Goal: Task Accomplishment & Management: Manage account settings

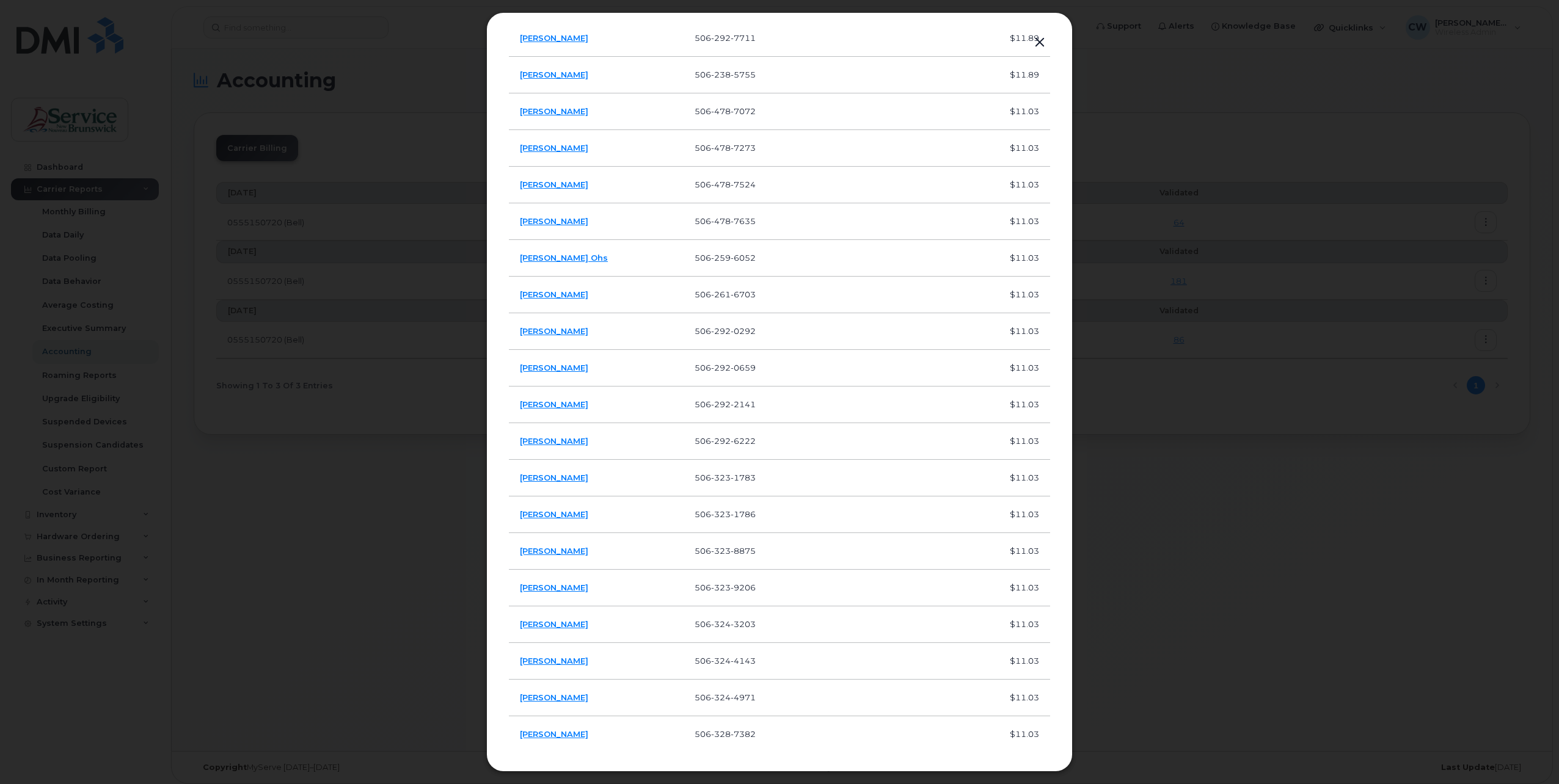
scroll to position [1161, 0]
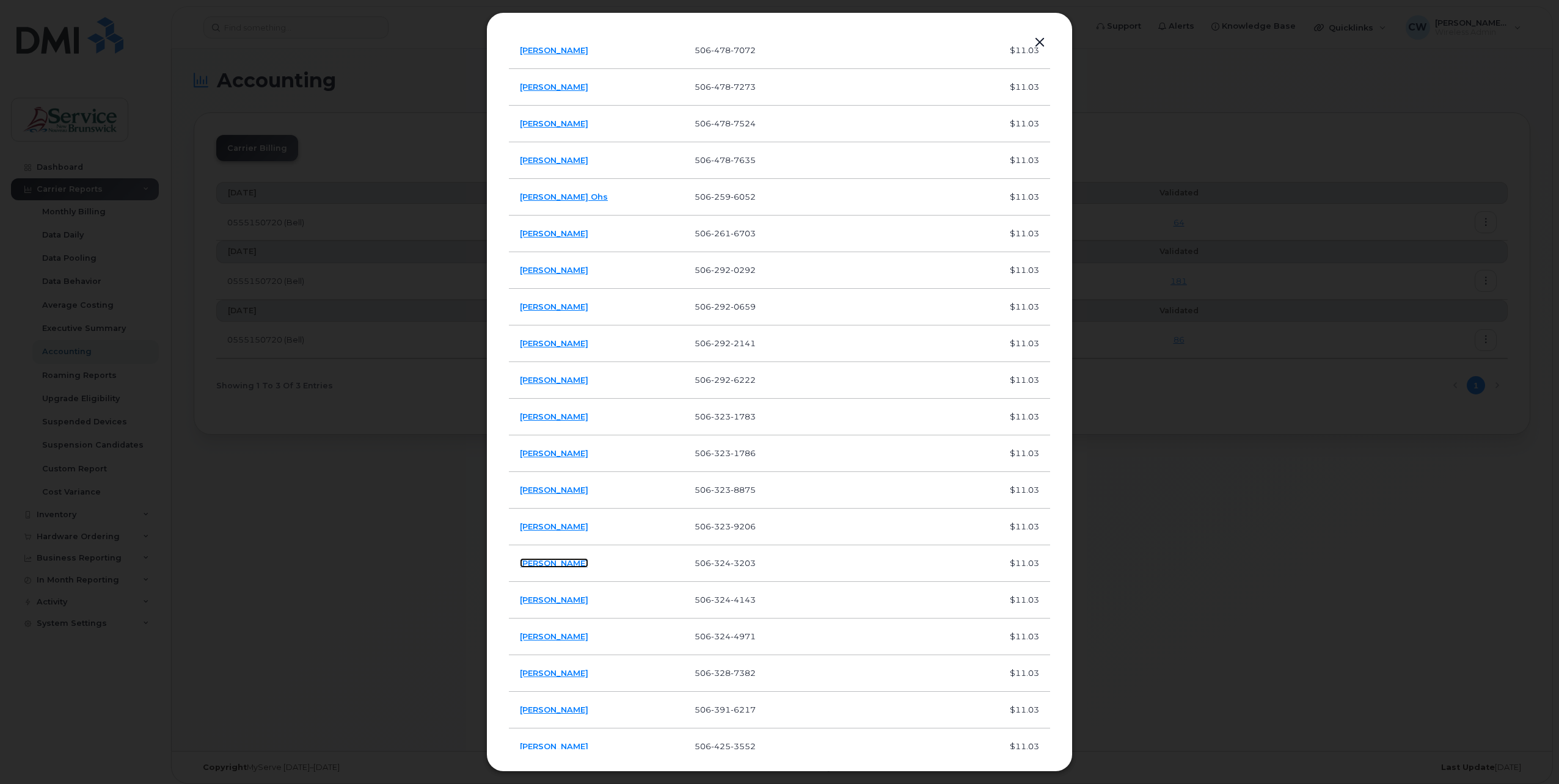
click at [544, 560] on link "Gina Dunnett" at bounding box center [554, 563] width 68 height 9
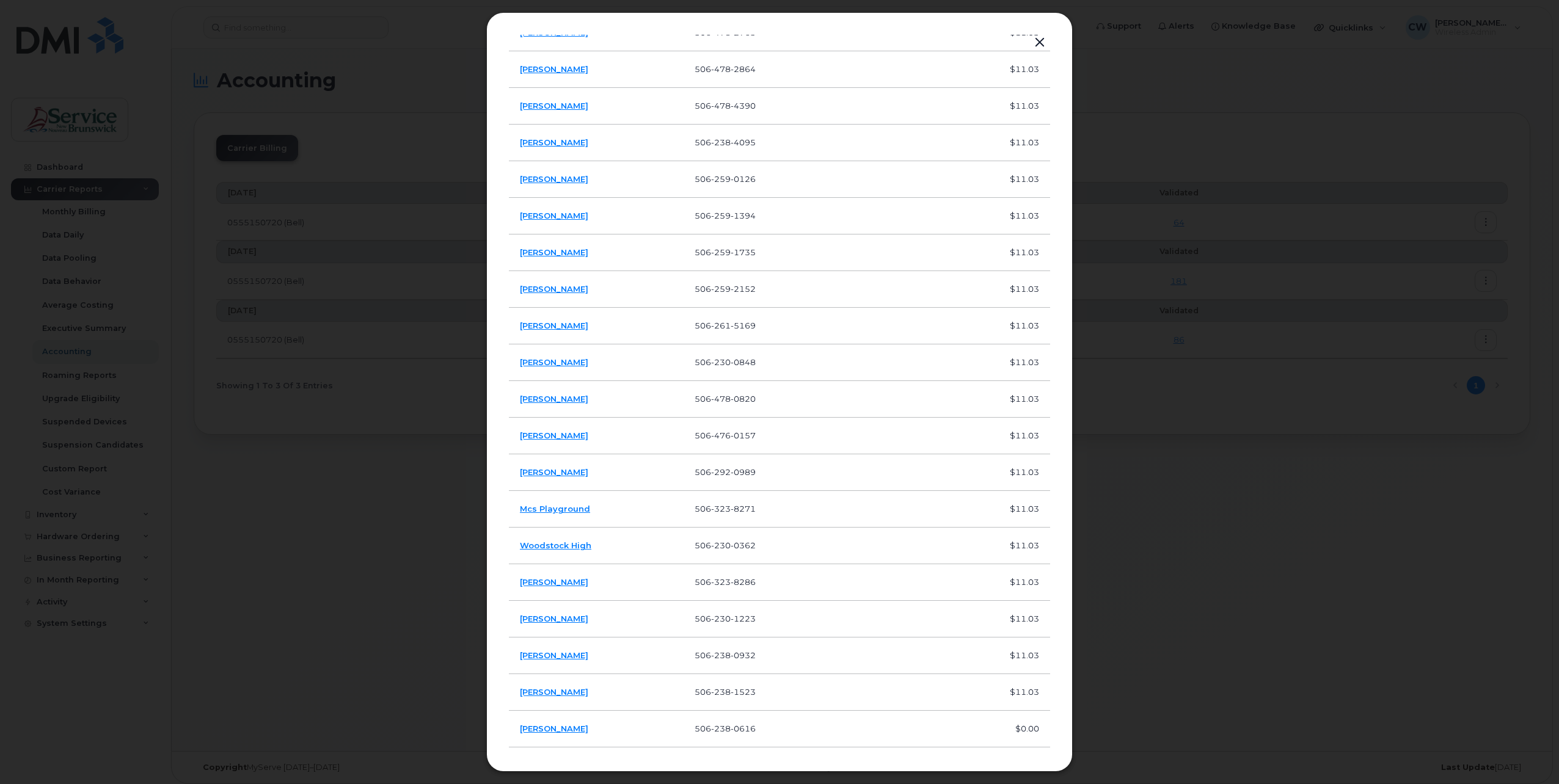
scroll to position [2543, 0]
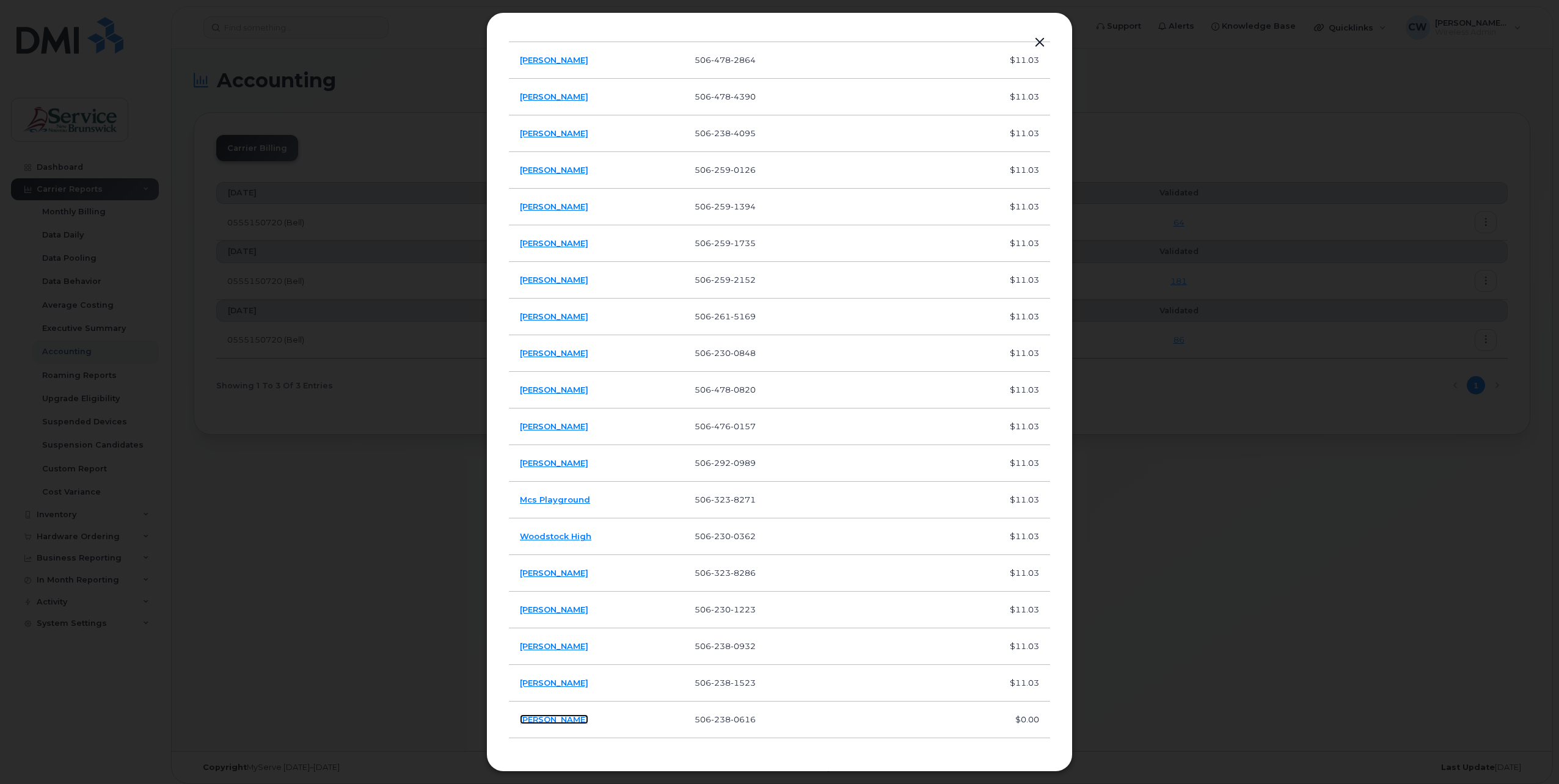
click at [560, 715] on link "[PERSON_NAME]" at bounding box center [554, 719] width 68 height 9
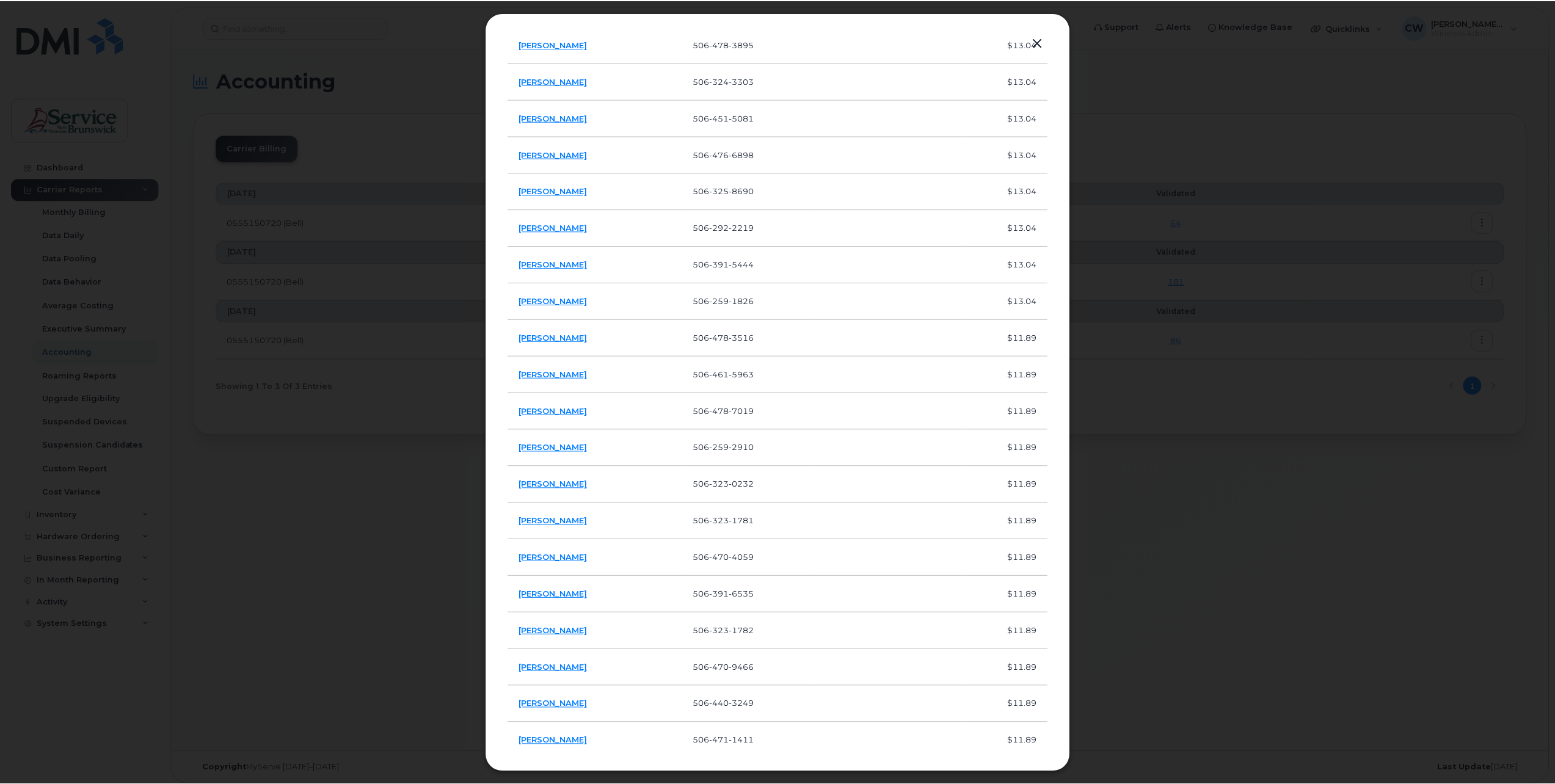
scroll to position [222, 0]
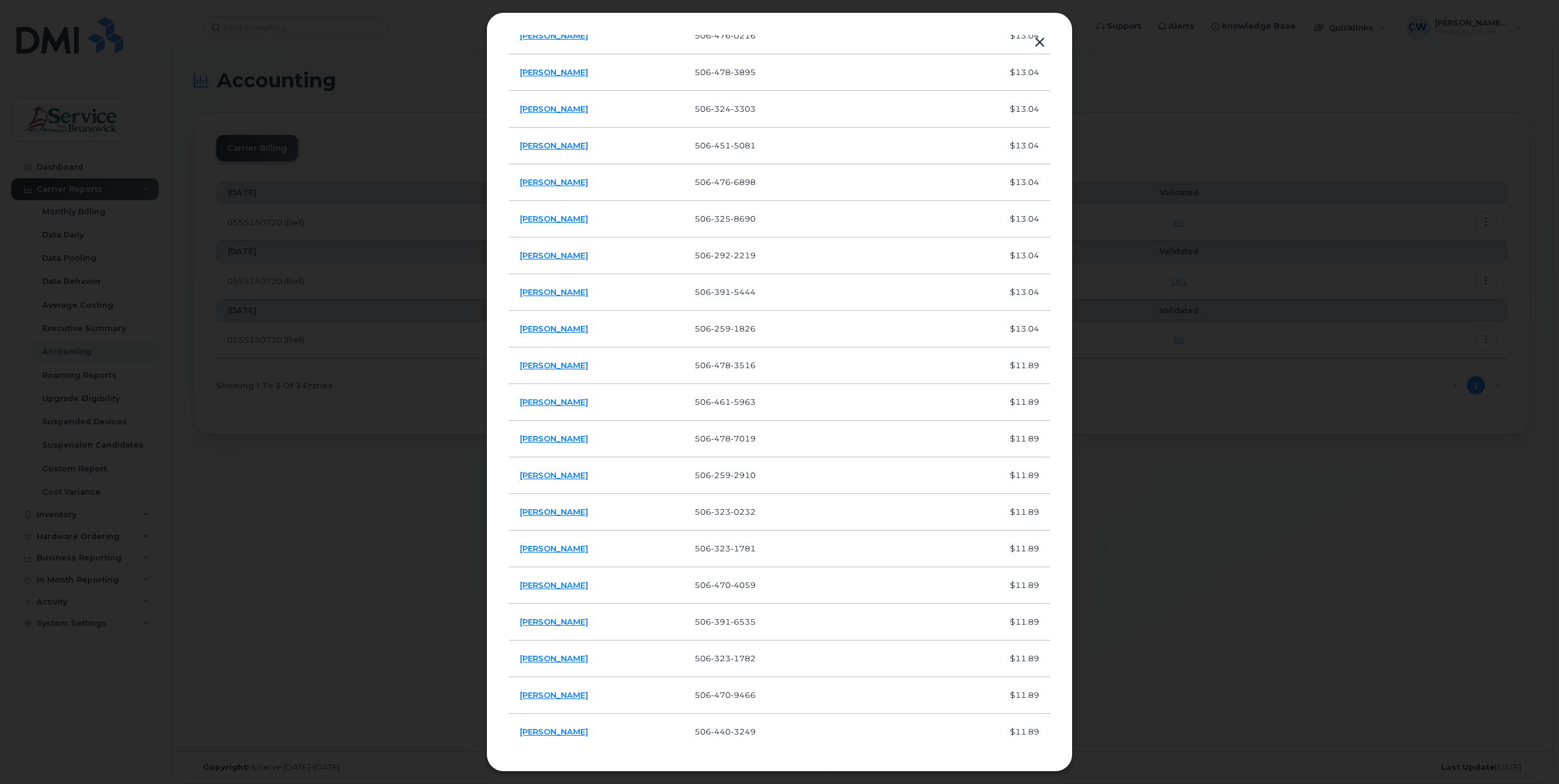
click at [1047, 38] on button "button" at bounding box center [1040, 43] width 18 height 17
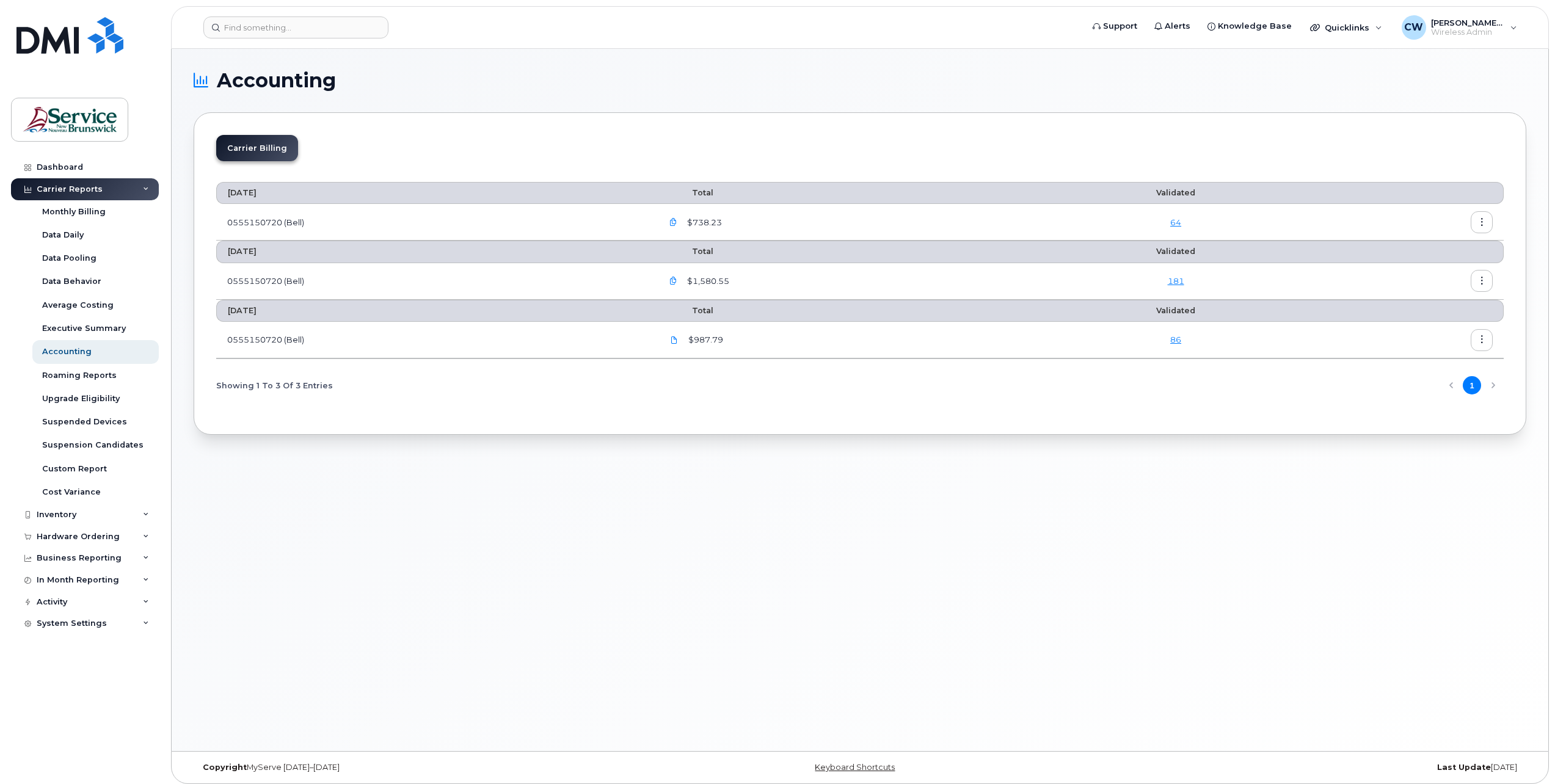
click at [1479, 215] on button "button" at bounding box center [1482, 222] width 22 height 22
click at [1422, 244] on span "Details" at bounding box center [1419, 248] width 34 height 11
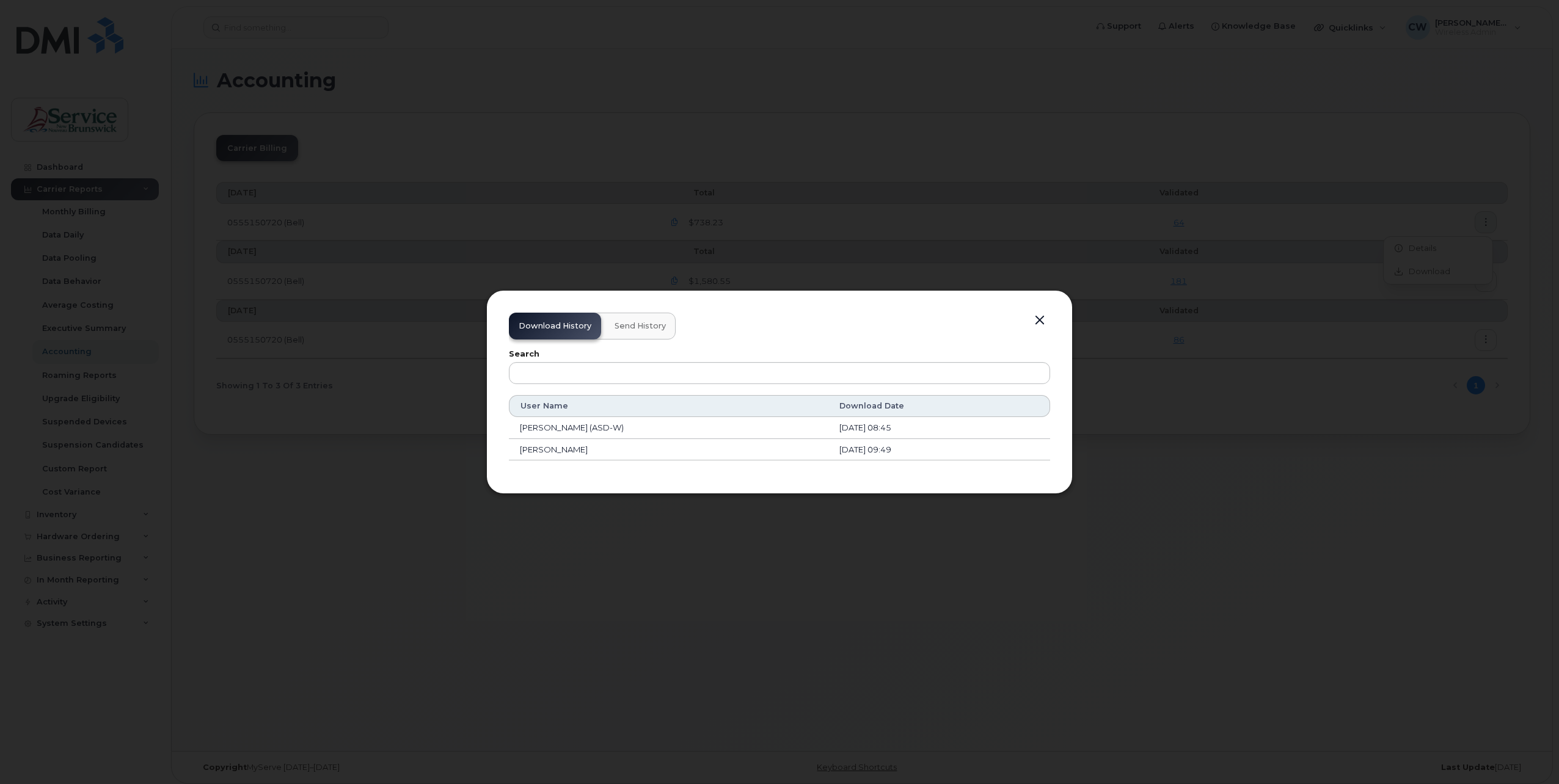
click at [1038, 315] on button "button" at bounding box center [1040, 320] width 18 height 17
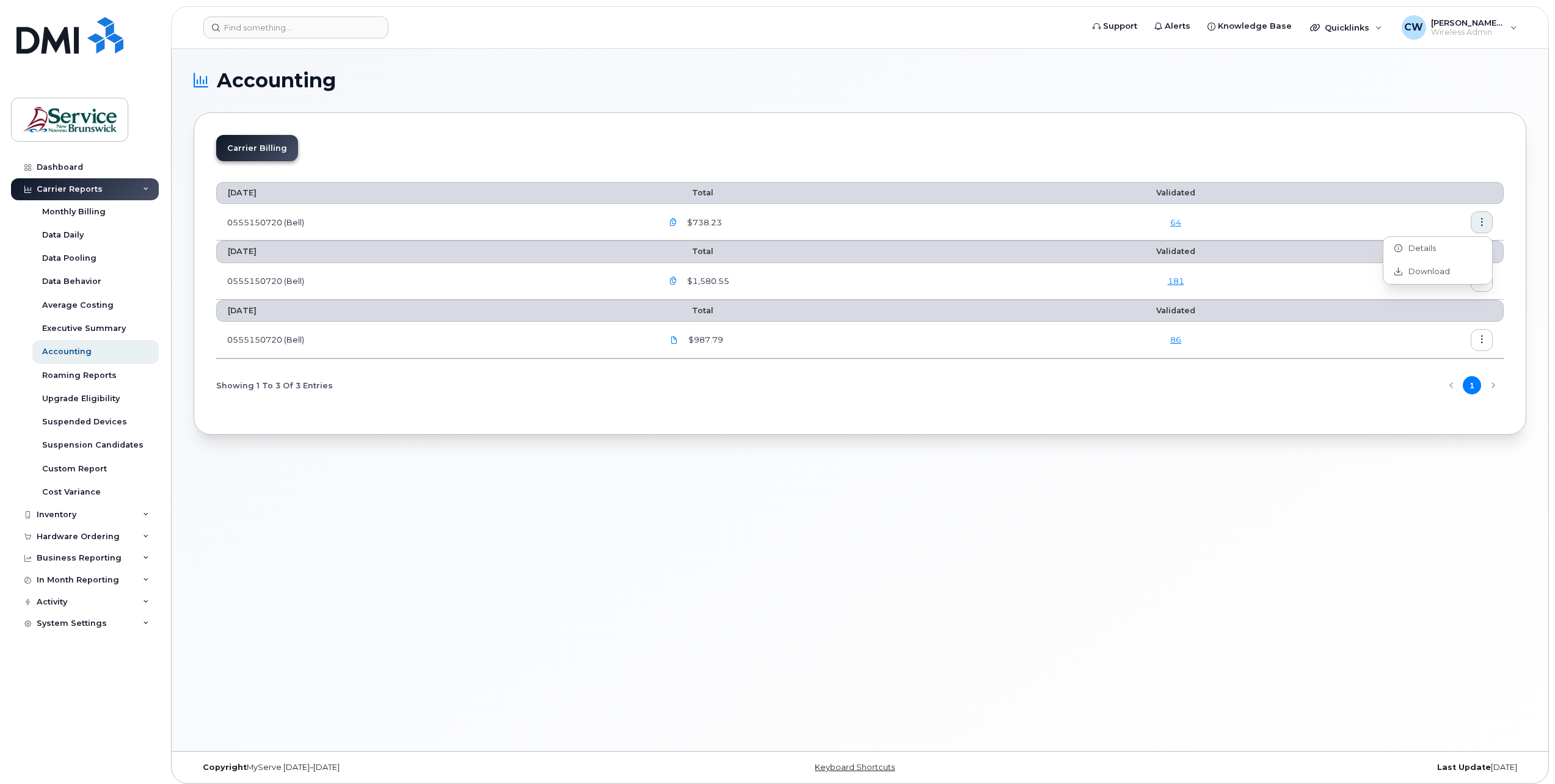
click at [1181, 338] on link "86" at bounding box center [1176, 339] width 11 height 9
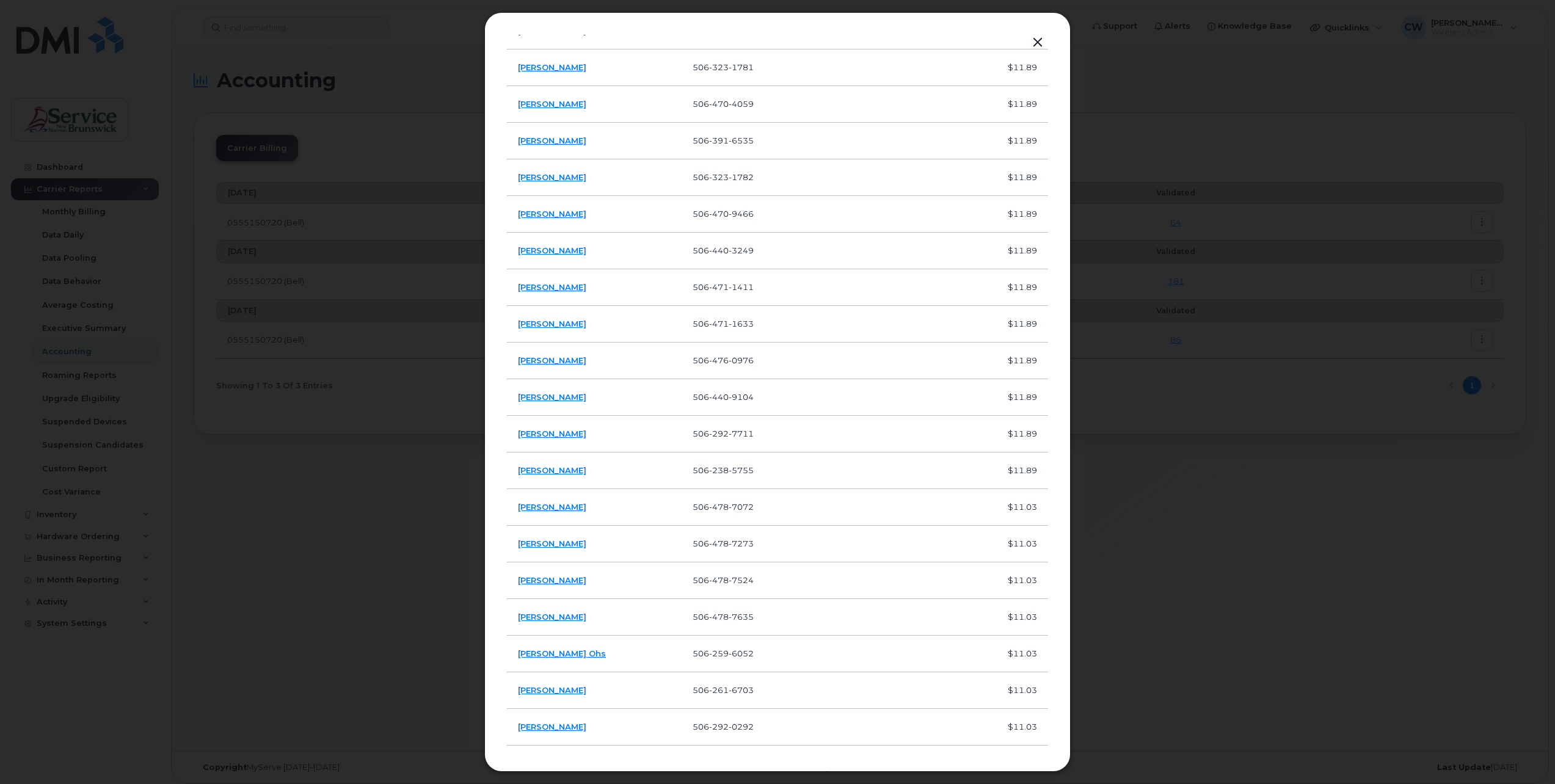
scroll to position [733, 0]
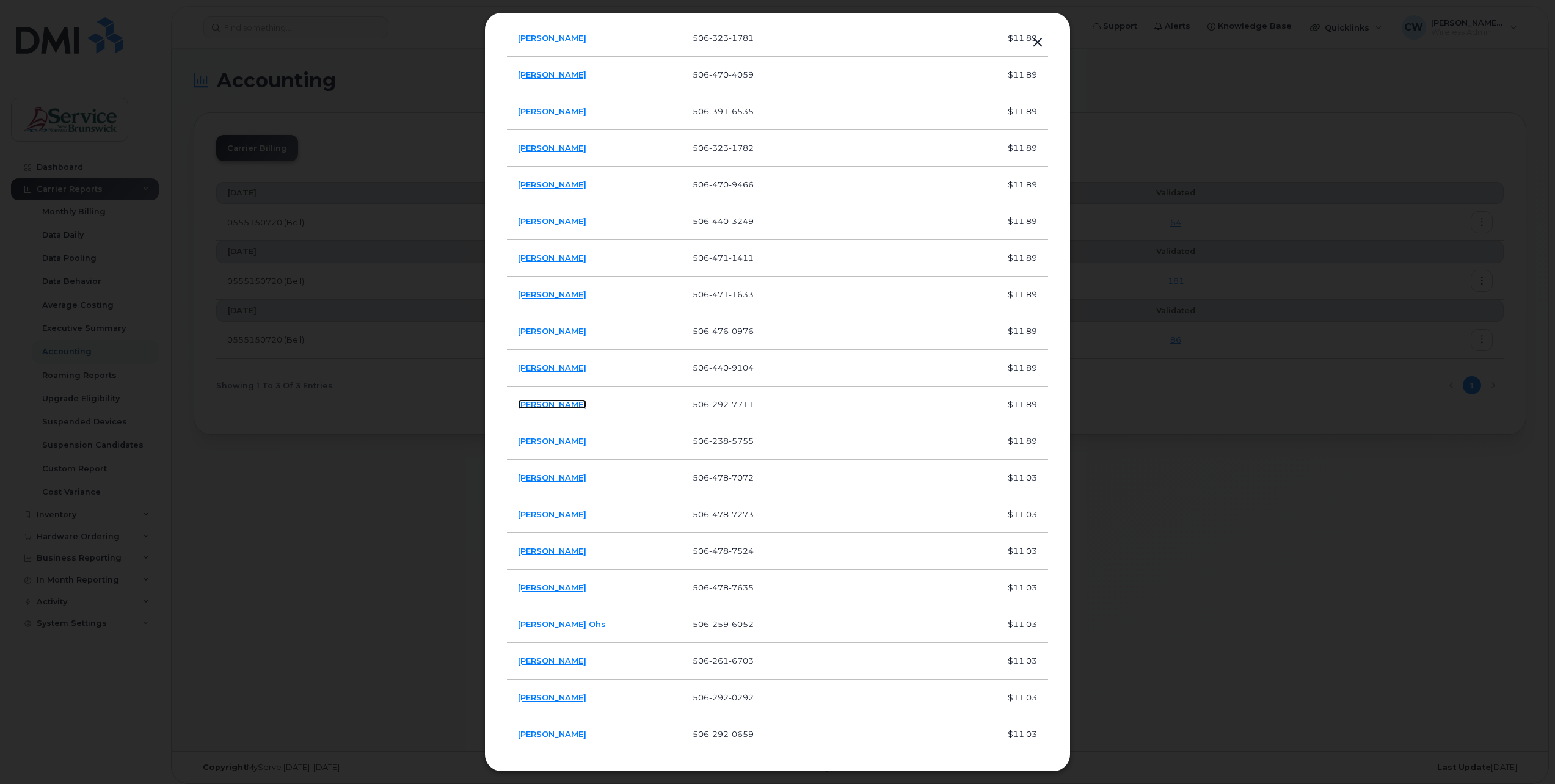
click at [571, 403] on link "David Mctimoney" at bounding box center [551, 404] width 68 height 9
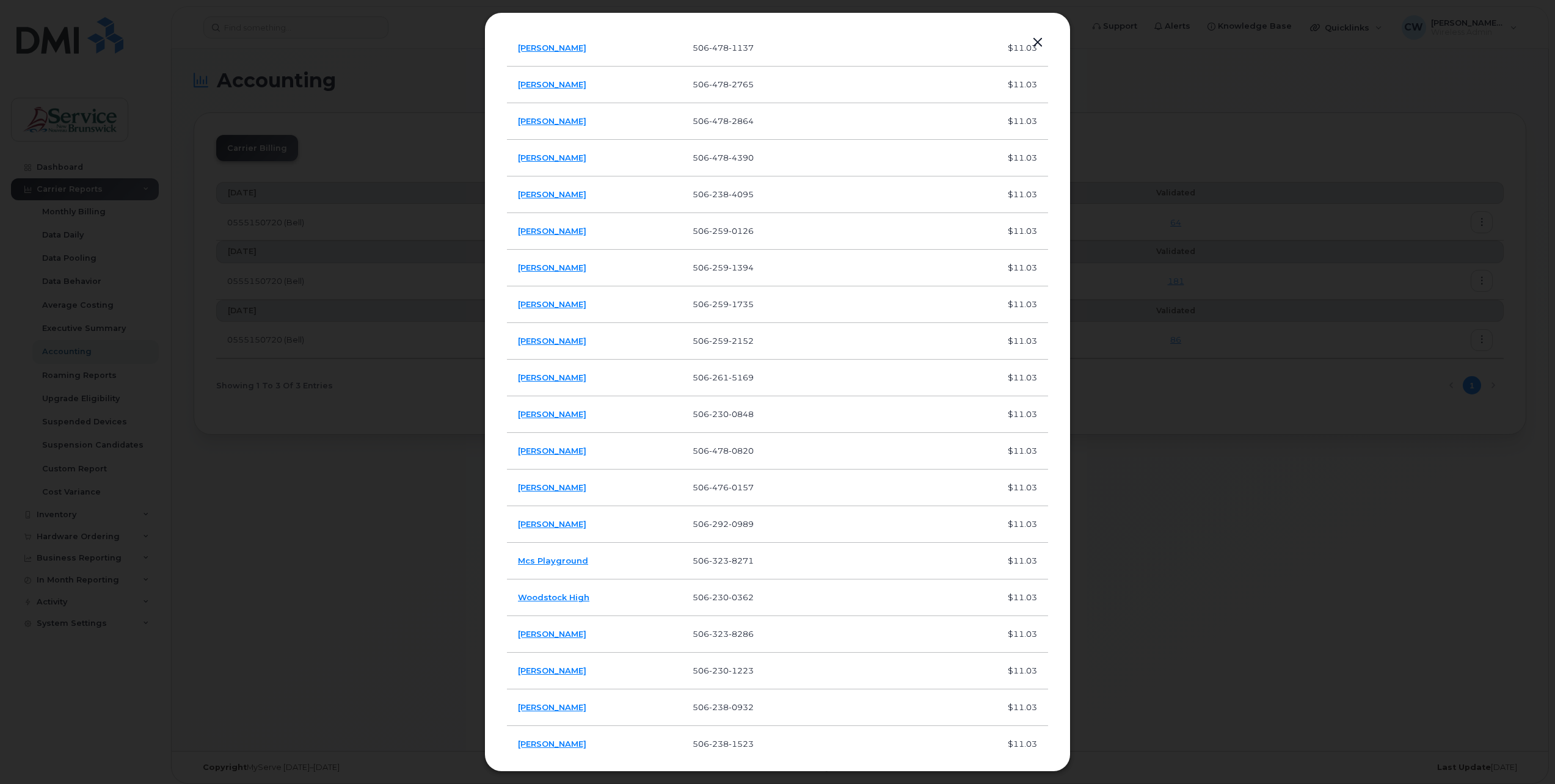
scroll to position [2543, 0]
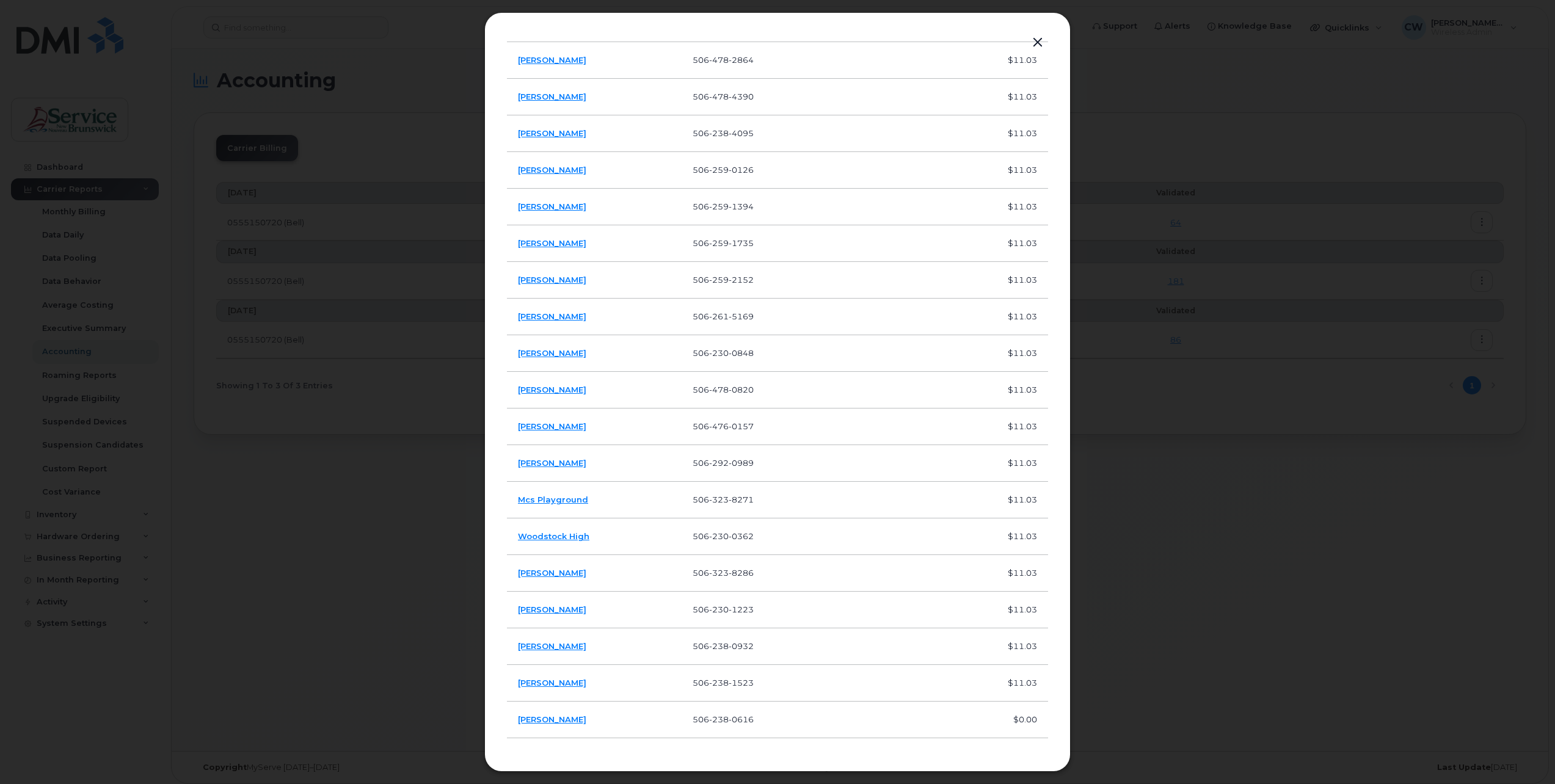
click at [1036, 38] on button "button" at bounding box center [1037, 43] width 18 height 17
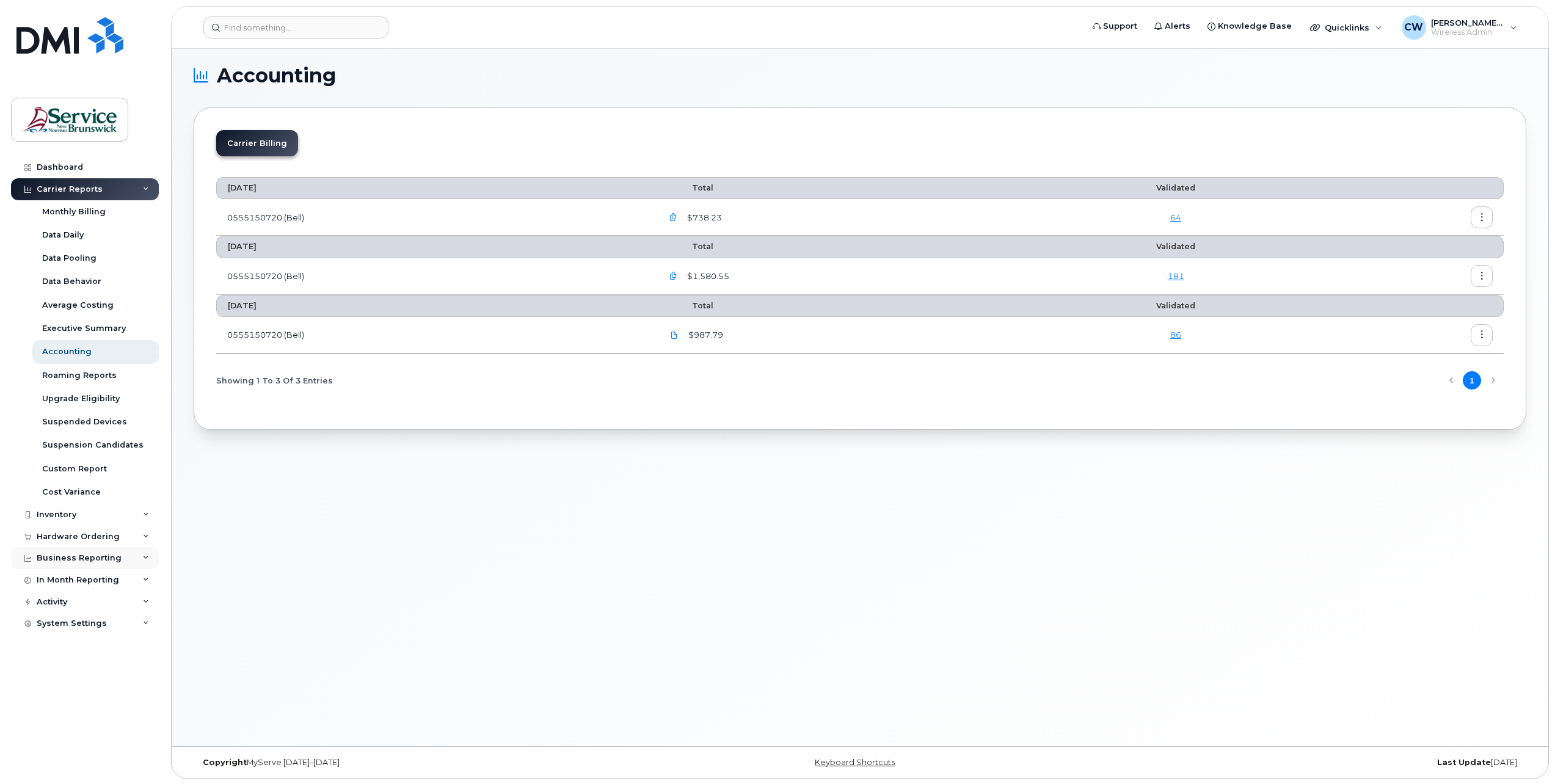
scroll to position [6, 0]
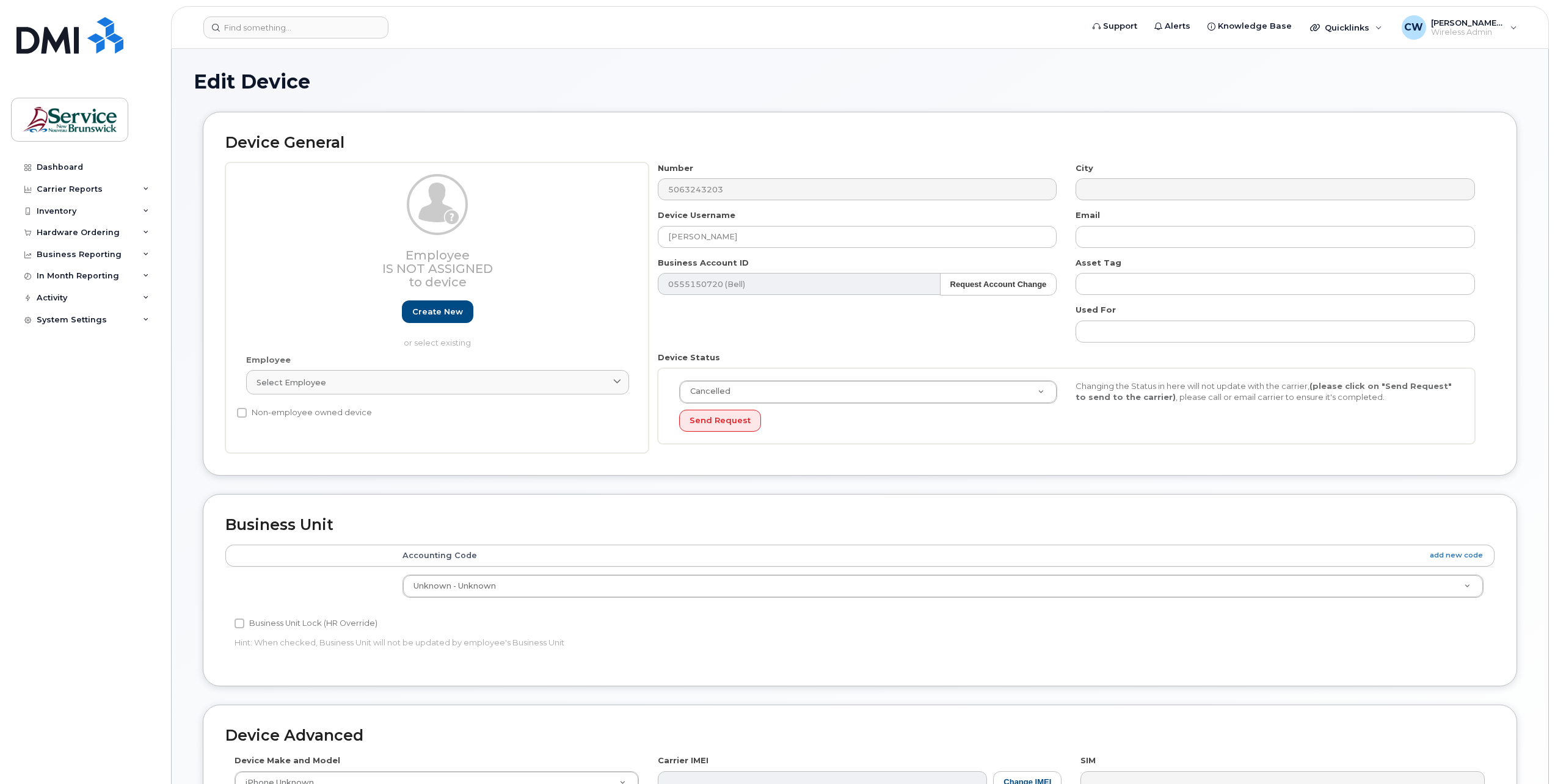
select select "34535616"
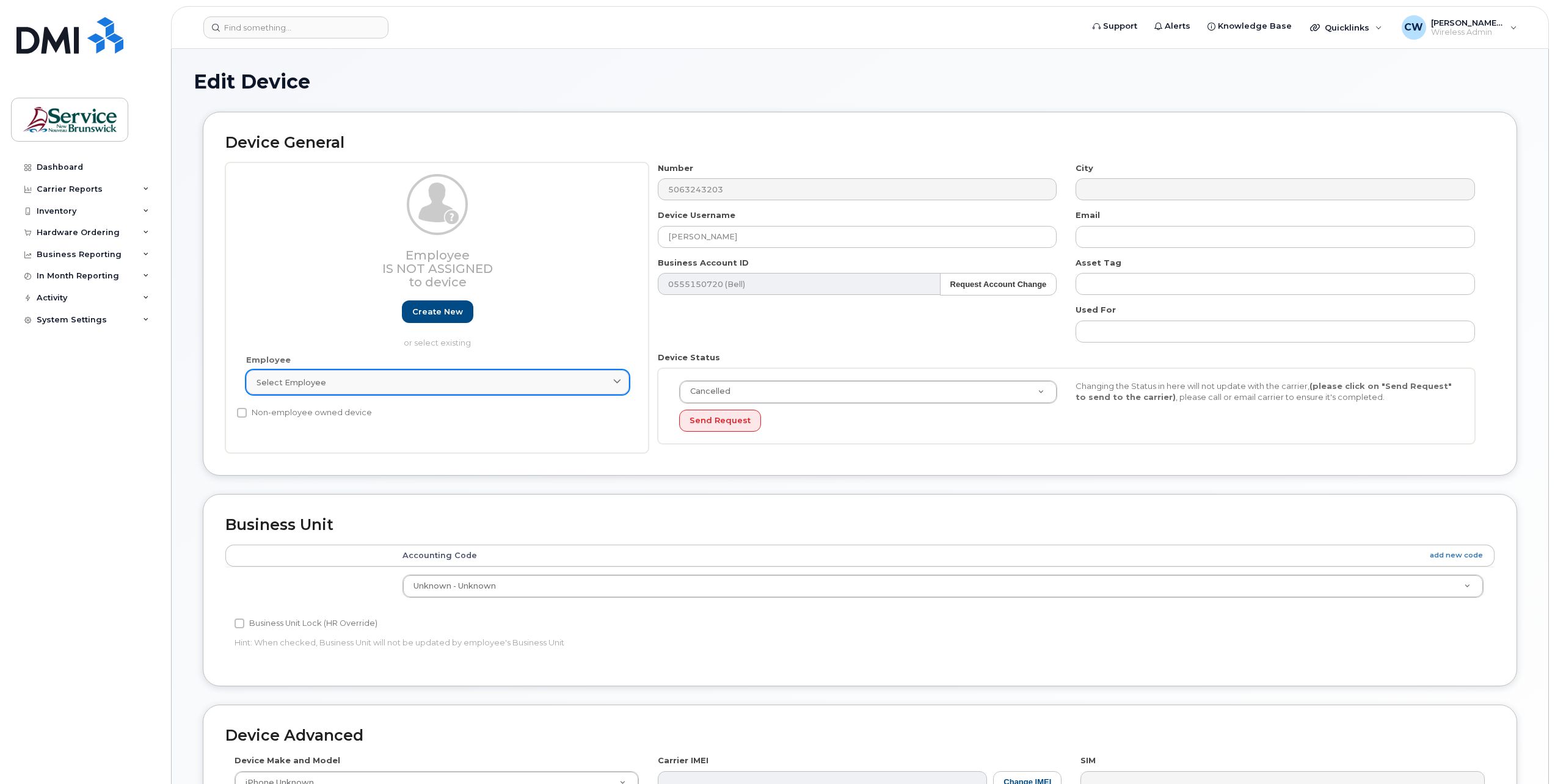
click at [620, 382] on icon at bounding box center [617, 382] width 8 height 8
type input "Gina Dunnett"
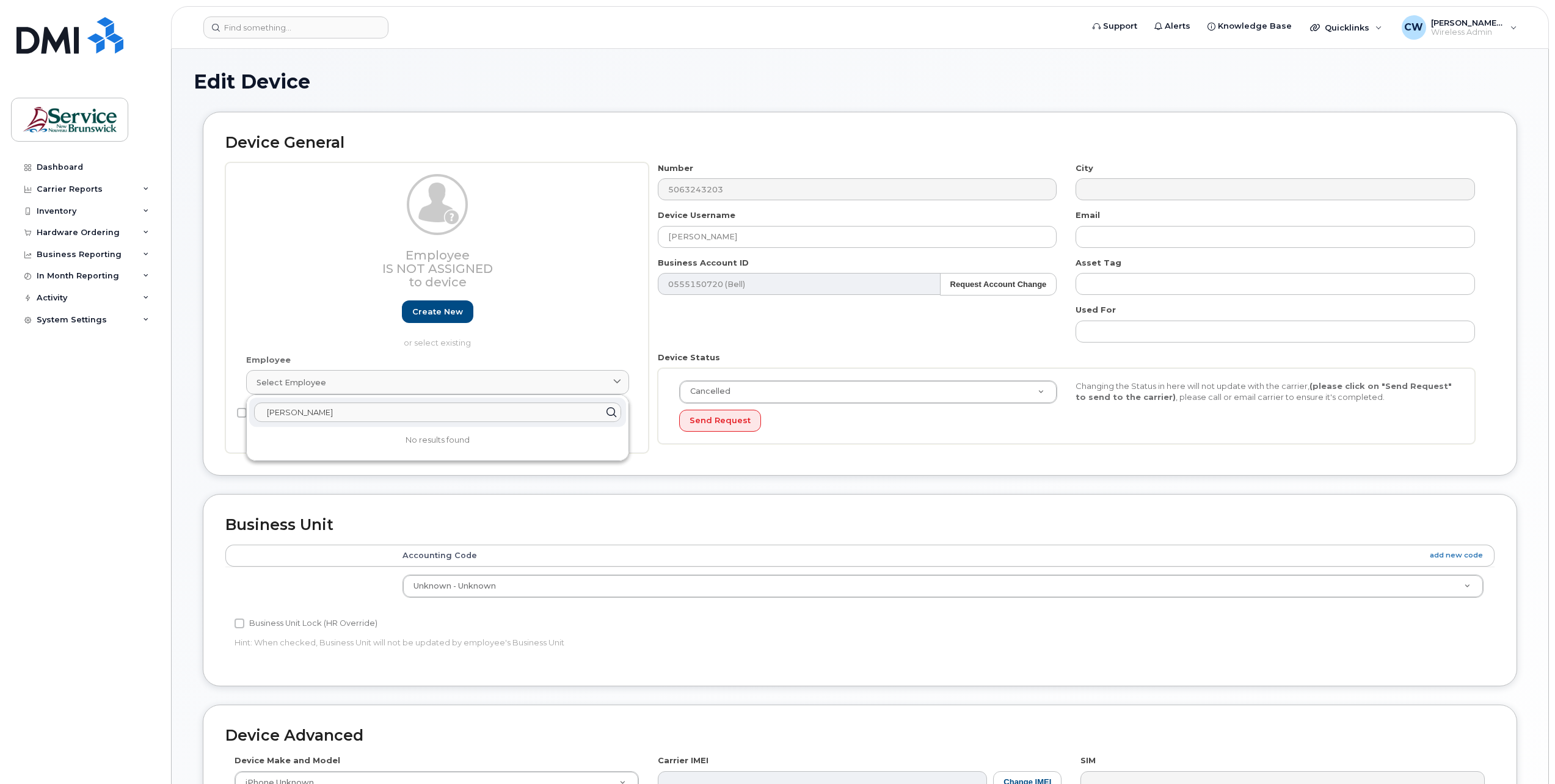
click at [179, 489] on div "Edit Device Device General Employee Is not assigned to device Create new or sel…" at bounding box center [860, 539] width 1377 height 981
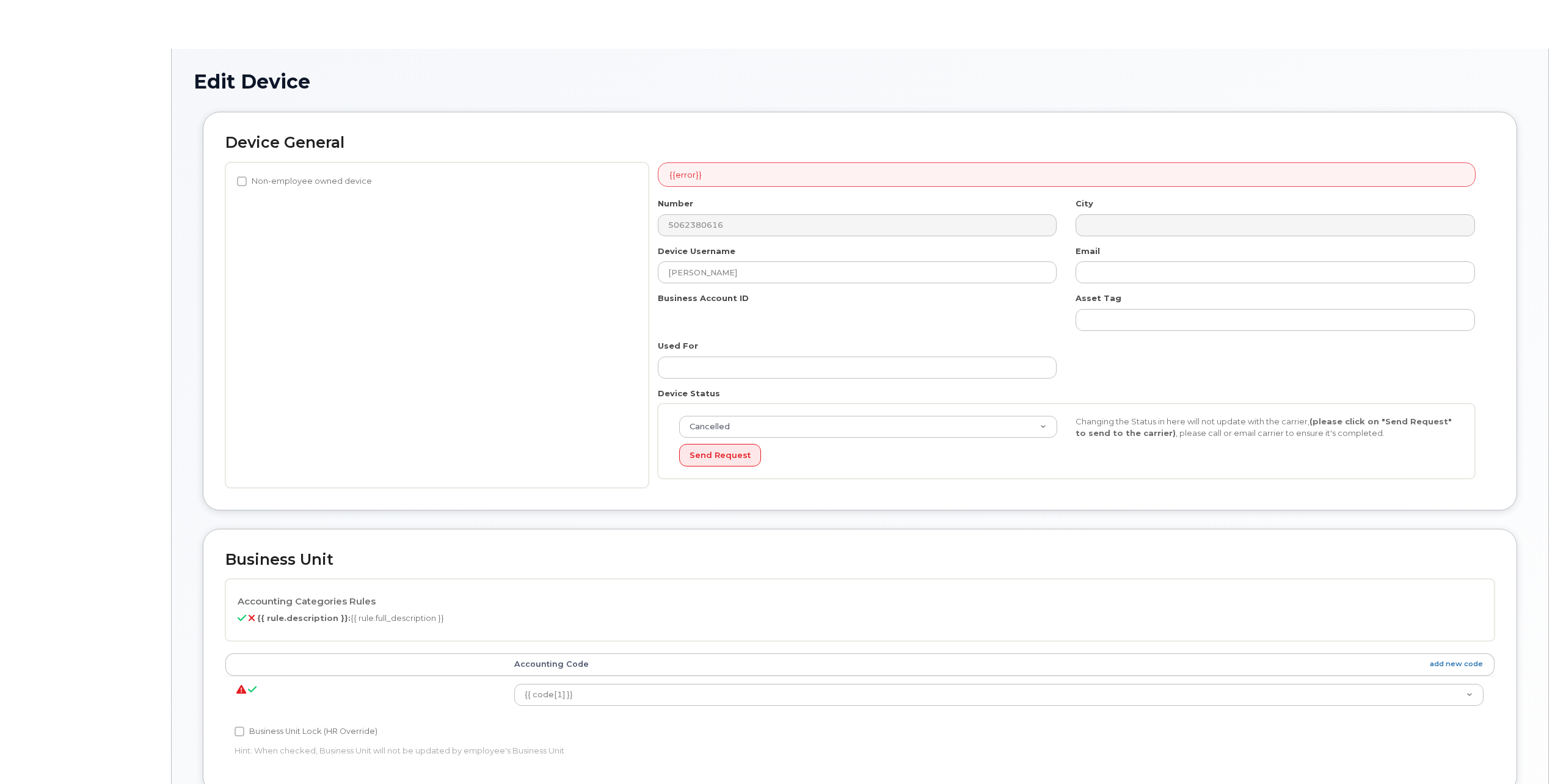
select select "34535616"
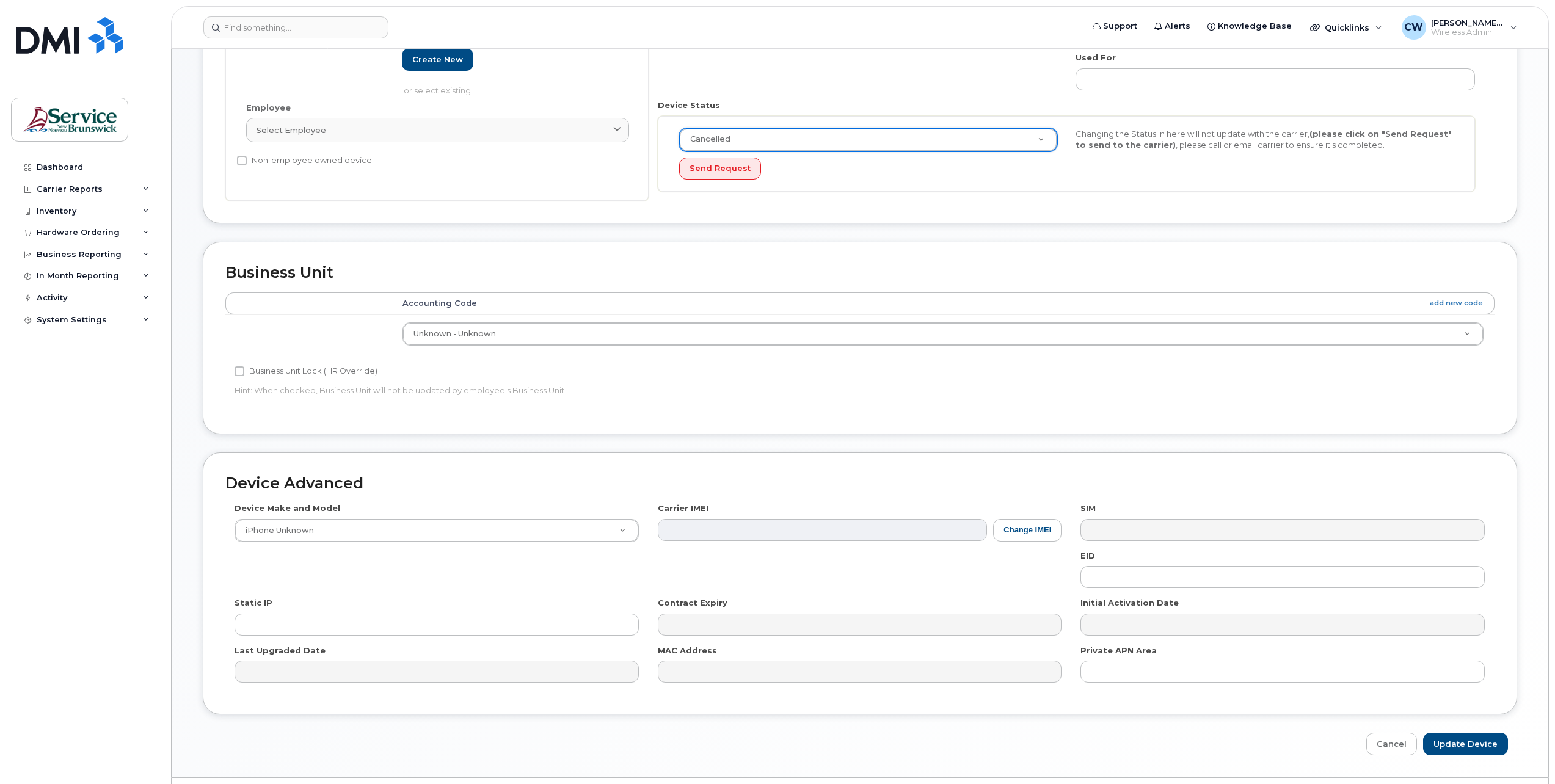
scroll to position [223, 0]
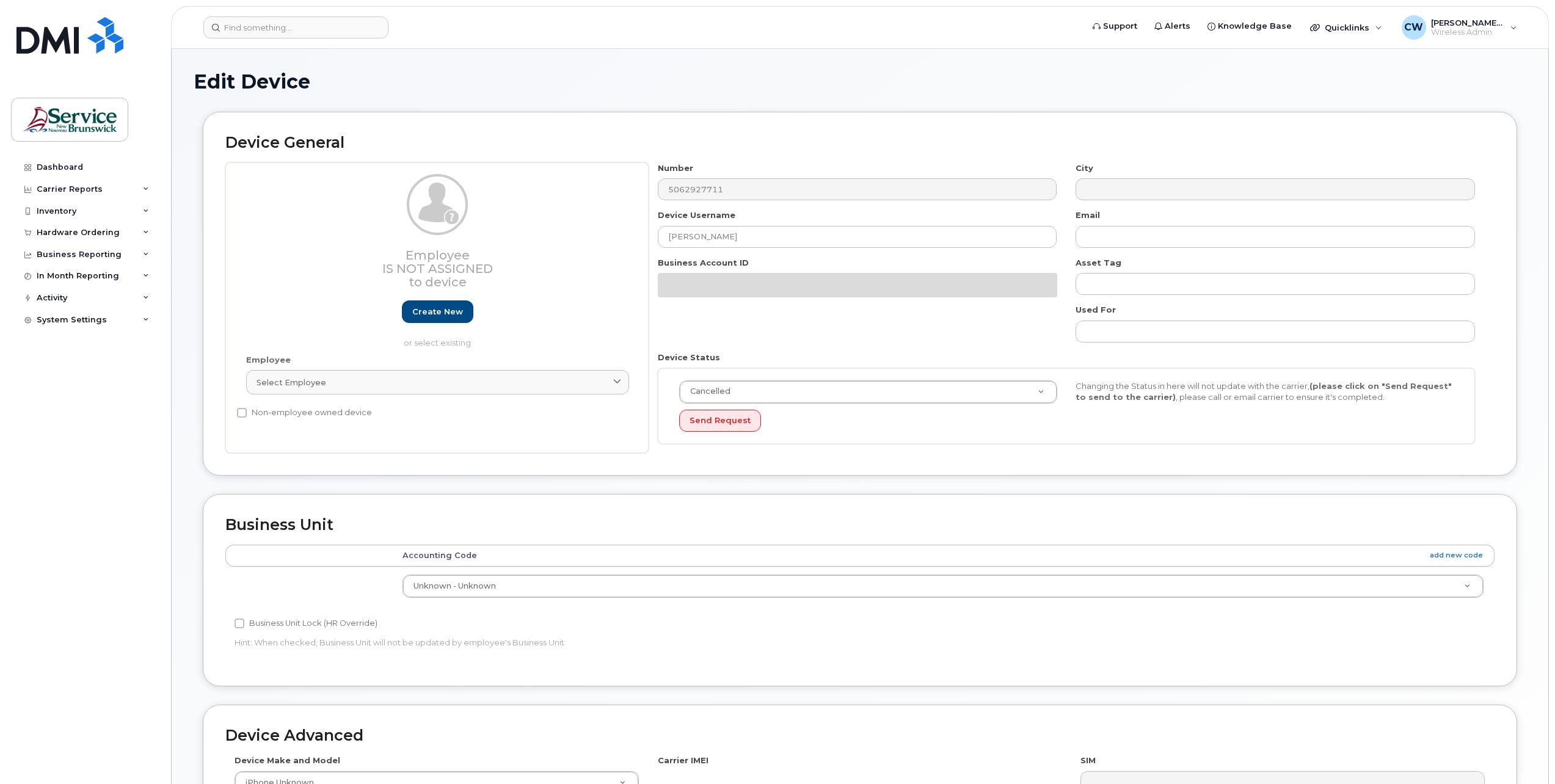
select select "34535616"
